Goal: Task Accomplishment & Management: Use online tool/utility

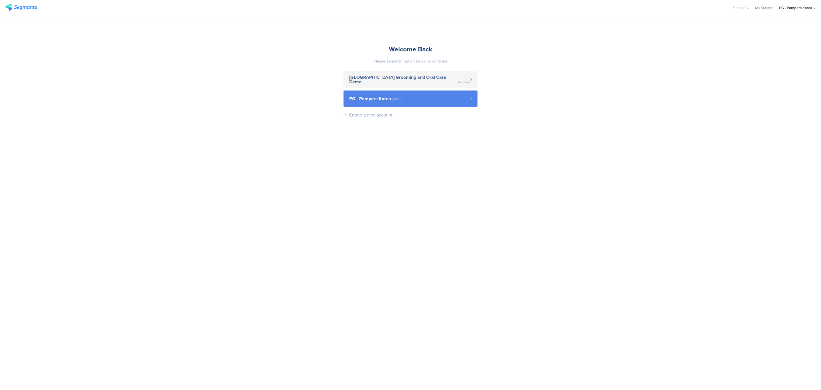
click at [417, 106] on link "PG - Pampers Korea Admin" at bounding box center [411, 98] width 134 height 16
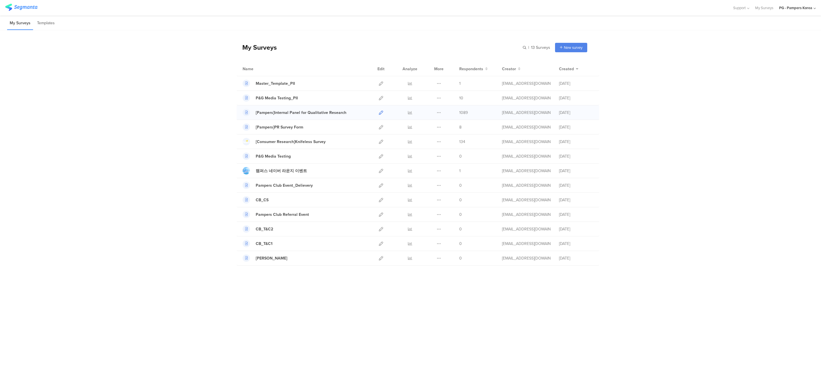
click at [381, 113] on icon at bounding box center [381, 112] width 4 height 4
click at [409, 112] on icon at bounding box center [410, 112] width 4 height 4
click at [382, 112] on icon at bounding box center [381, 112] width 4 height 4
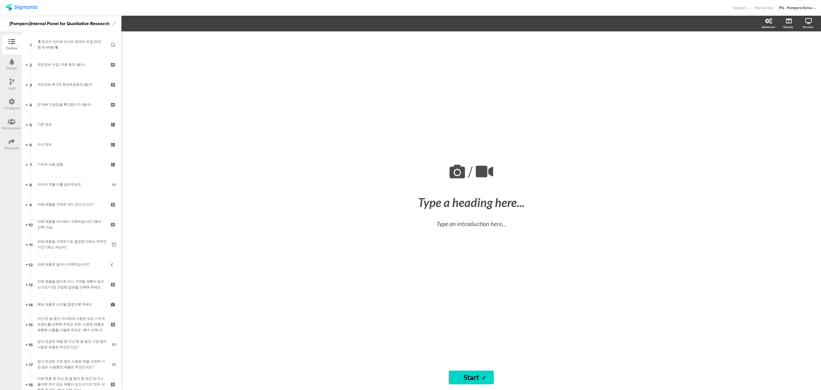
click at [9, 146] on div "Distribute" at bounding box center [11, 147] width 15 height 5
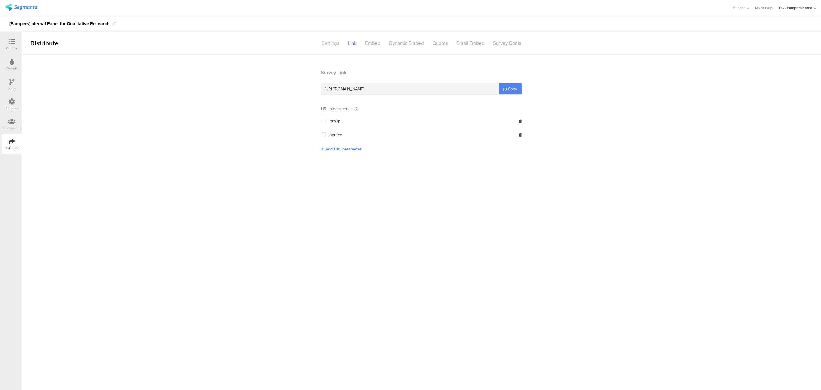
click at [335, 43] on div "Settings" at bounding box center [331, 43] width 26 height 10
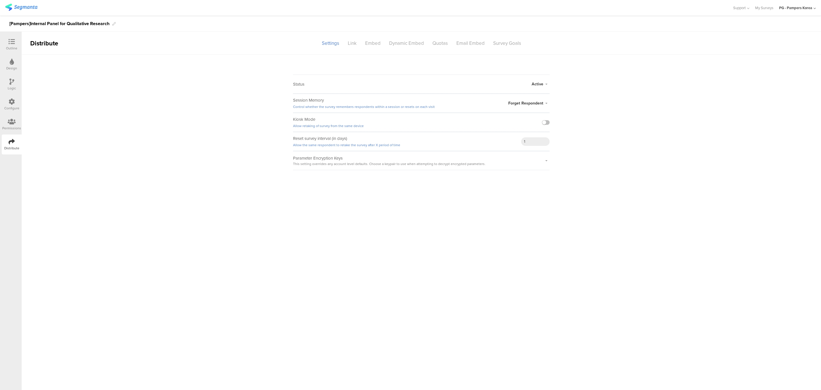
click at [540, 86] on span "Active" at bounding box center [538, 84] width 12 height 6
click at [534, 104] on li "Closed" at bounding box center [517, 107] width 66 height 12
click at [586, 89] on sg-survey-status-editor "Status Closed Closed Survey Preview Active Closed Schedule Start Date: End Date…" at bounding box center [422, 112] width 800 height 116
click at [536, 88] on link "Closed Survey Preview" at bounding box center [525, 87] width 35 height 5
click at [547, 162] on icon at bounding box center [547, 160] width 6 height 3
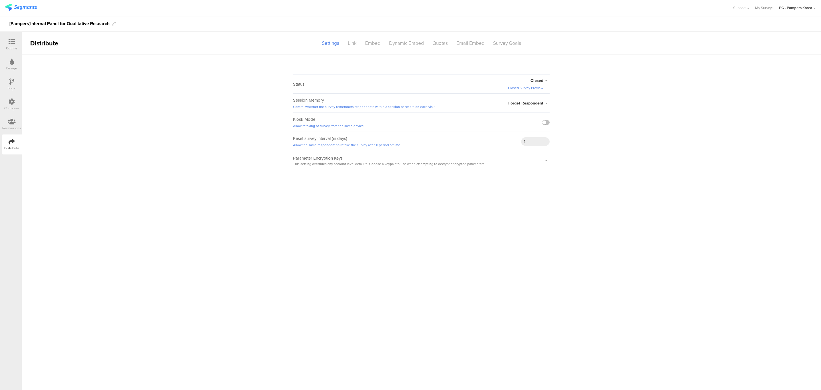
click at [547, 163] on div at bounding box center [547, 160] width 6 height 19
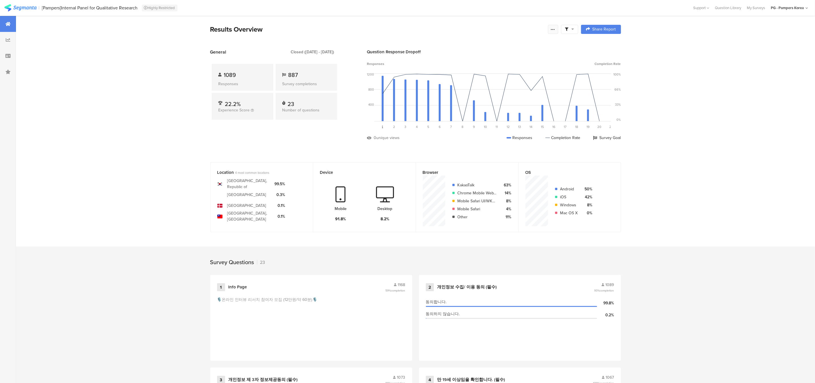
click at [555, 30] on icon at bounding box center [553, 29] width 5 height 5
click at [574, 29] on icon at bounding box center [573, 29] width 3 height 4
click at [602, 46] on span at bounding box center [599, 45] width 9 height 5
click at [601, 45] on span at bounding box center [599, 45] width 9 height 5
click at [559, 29] on div at bounding box center [407, 191] width 815 height 383
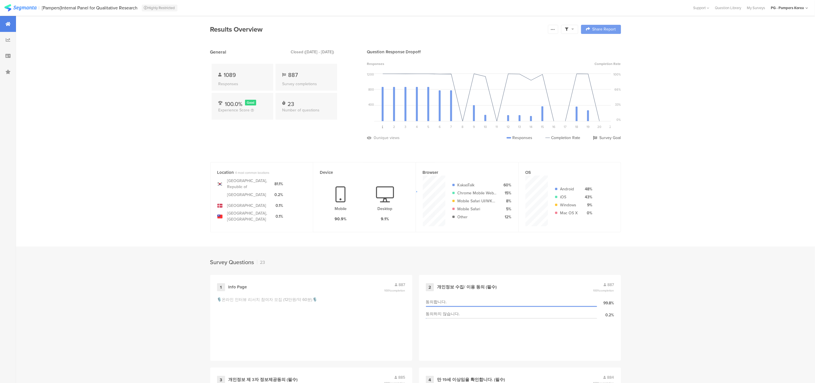
click at [556, 30] on div at bounding box center [407, 191] width 815 height 383
click at [555, 31] on icon at bounding box center [553, 29] width 5 height 5
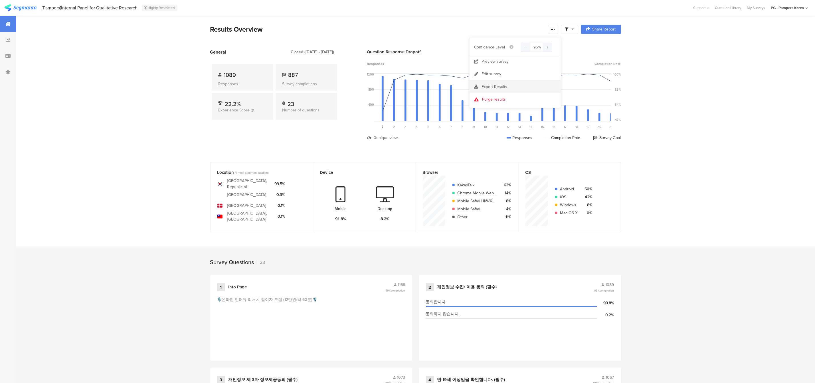
click at [511, 85] on div "Export Results" at bounding box center [514, 87] width 91 height 6
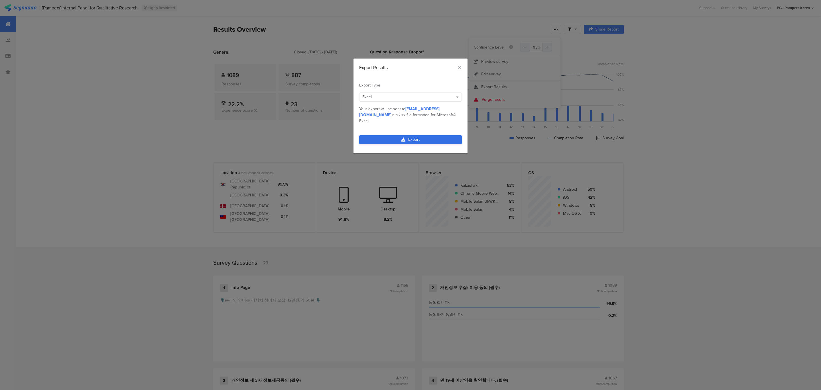
click at [415, 138] on link "Export" at bounding box center [410, 139] width 103 height 9
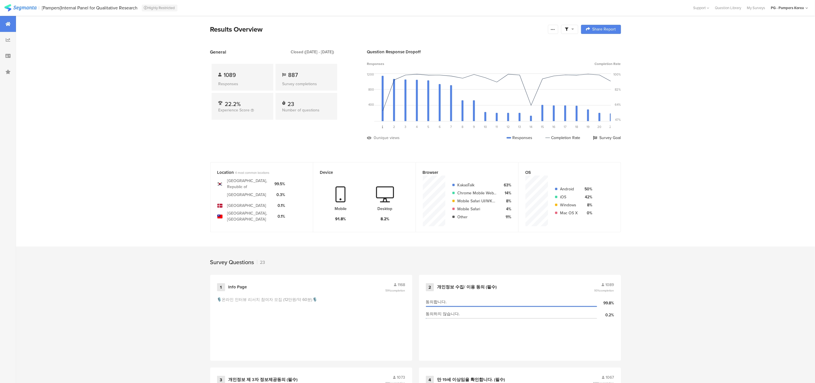
click at [10, 22] on icon at bounding box center [7, 24] width 5 height 5
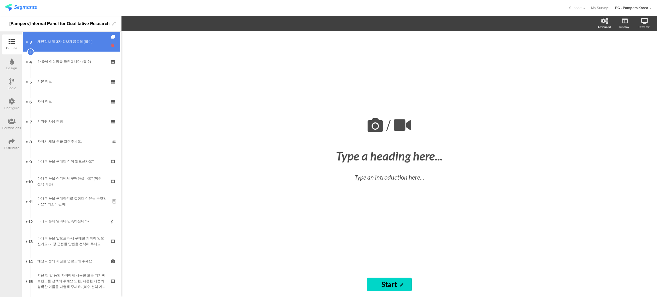
scroll to position [86, 0]
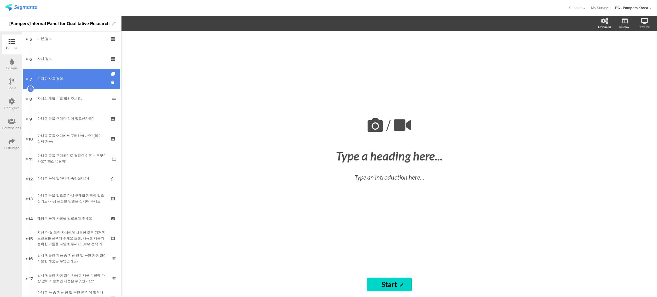
click at [76, 82] on link "7 기저귀 사용 경험" at bounding box center [71, 79] width 97 height 20
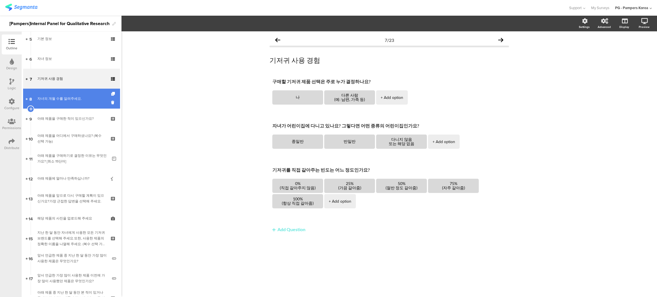
click at [69, 97] on div "자녀의 개월 수를 알려주세요." at bounding box center [72, 99] width 70 height 6
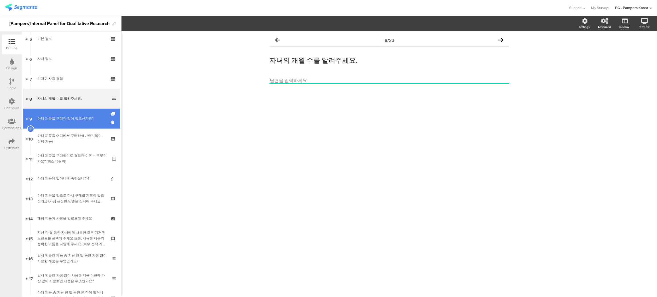
click at [68, 117] on div "아래 제품을 구매한 적이 있으신가요?" at bounding box center [71, 119] width 68 height 6
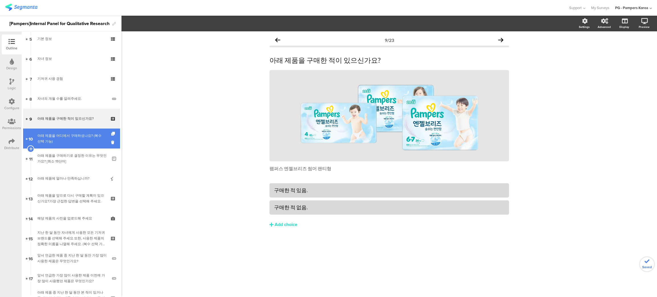
click at [64, 140] on div "아래 제품을 어디에서 구매하셨나요? (복수 선택 가능)" at bounding box center [71, 138] width 68 height 11
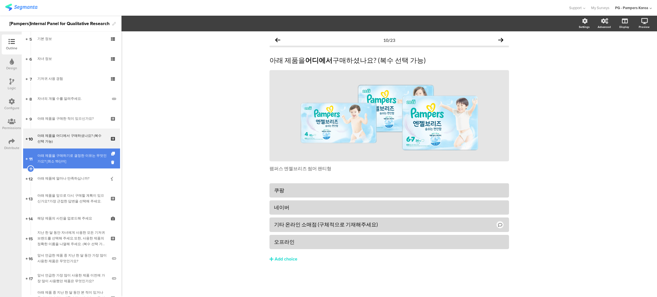
click at [56, 157] on div "아래 제품을 구매하기로 결정한 이유는 무엇인가요? [최소 15단어]" at bounding box center [72, 158] width 70 height 11
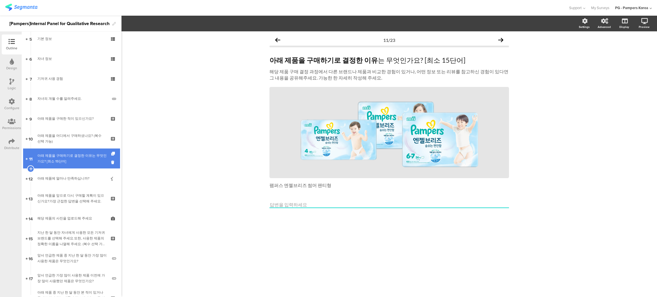
scroll to position [1, 0]
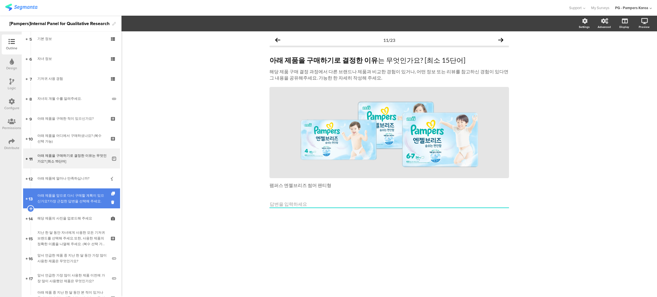
click at [64, 204] on div "아래 제품을 앞으로 다시 구매할 계획이 있으신가요?가장 근접한 답변을 선택해 주세요." at bounding box center [71, 198] width 68 height 11
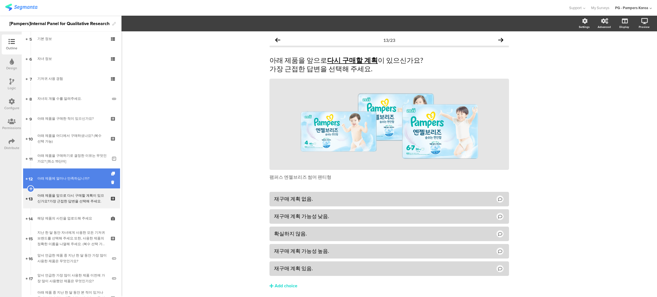
click at [84, 181] on div "아래 제품에 얼마나 만족하십니까?" at bounding box center [71, 179] width 68 height 6
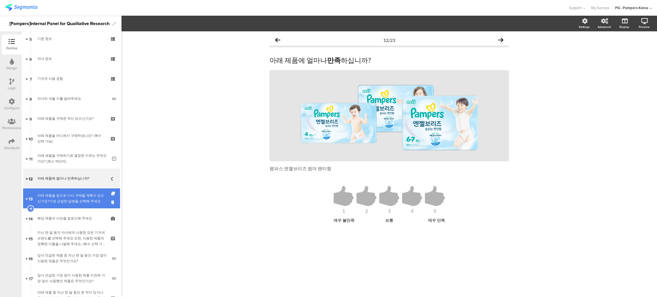
click at [78, 193] on div "아래 제품을 앞으로 다시 구매할 계획이 있으신가요?가장 근접한 답변을 선택해 주세요." at bounding box center [71, 198] width 68 height 11
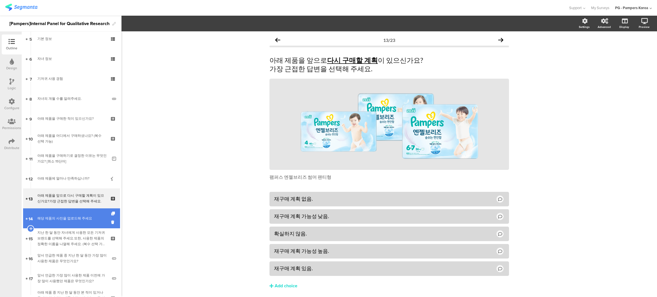
click at [76, 212] on link "14 해당 제품의 사진을 업로드해 주세요" at bounding box center [71, 219] width 97 height 20
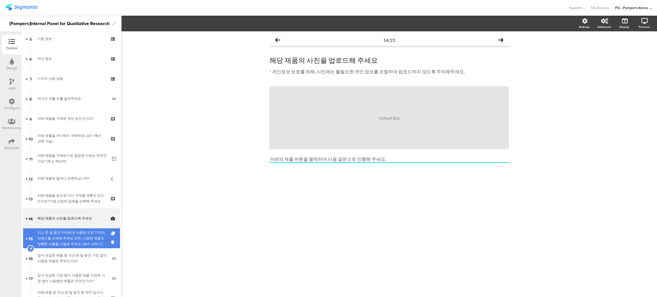
click at [74, 232] on div "지난 한 달 동안 자녀에게 사용한 모든 기저귀 브랜드를 선택해 주세요.또한, 사용한 제품의 정확한 이름을 나열해 주세요. (복수 선택 가능)" at bounding box center [71, 238] width 68 height 17
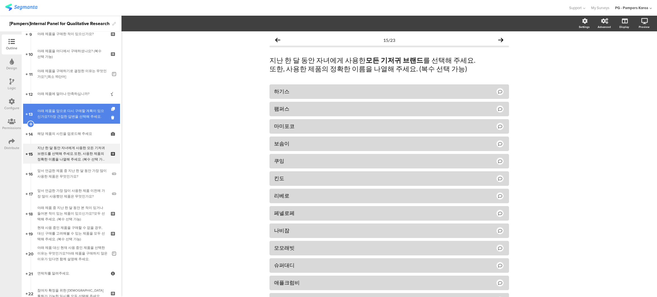
scroll to position [171, 0]
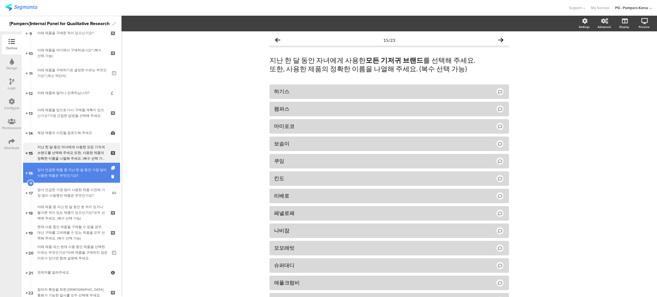
click at [72, 175] on div "앞서 언급한 제품 중 지난 한 달 동안 가장 많이 사용한 제품은 무엇인가요?" at bounding box center [72, 172] width 70 height 11
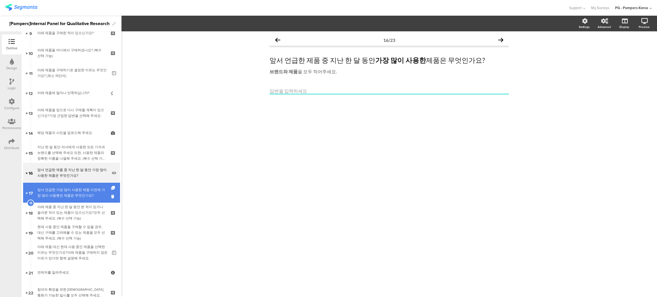
click at [73, 198] on div "앞서 언급한 가장 많이 사용한 제품 이전에 가장 많이 사용했던 제품은 무엇인가요?" at bounding box center [72, 192] width 70 height 11
